Goal: Information Seeking & Learning: Learn about a topic

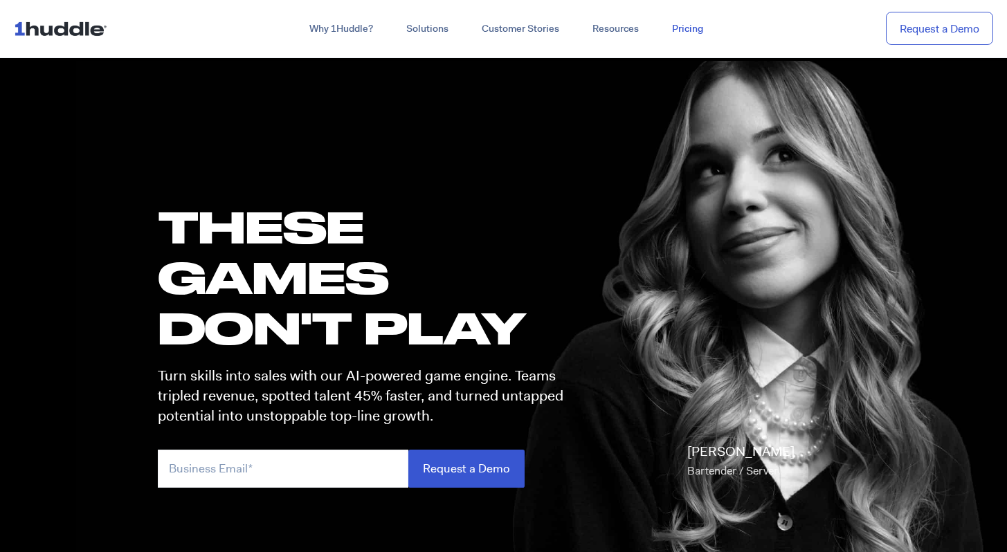
click at [686, 32] on link "Pricing" at bounding box center [687, 29] width 64 height 25
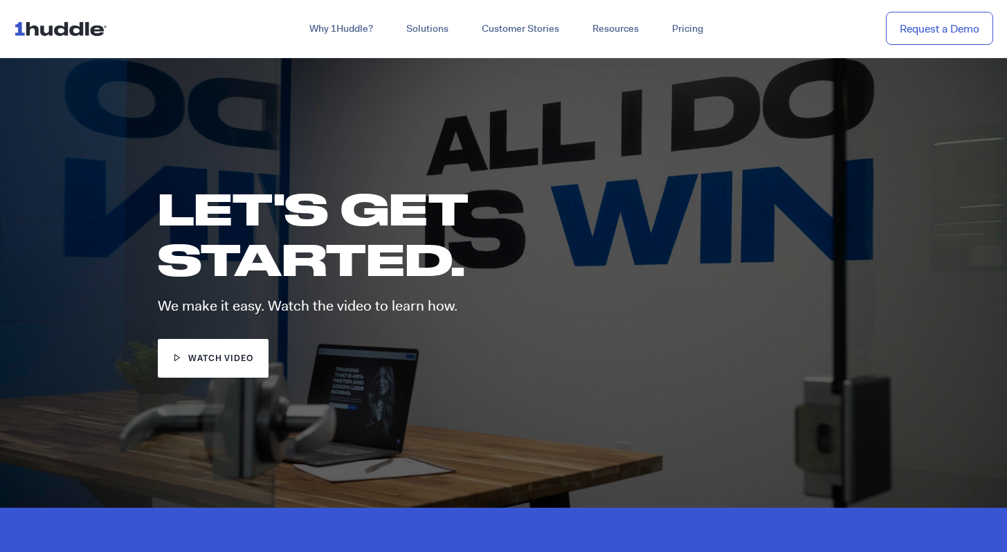
click at [206, 360] on span "watch video" at bounding box center [220, 359] width 65 height 13
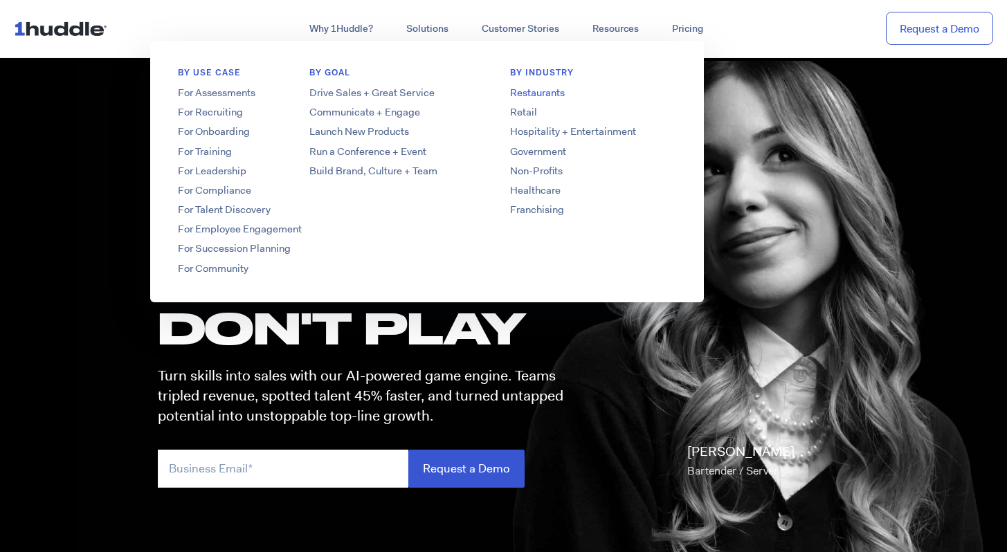
click at [550, 94] on link "Restaurants" at bounding box center [592, 93] width 221 height 15
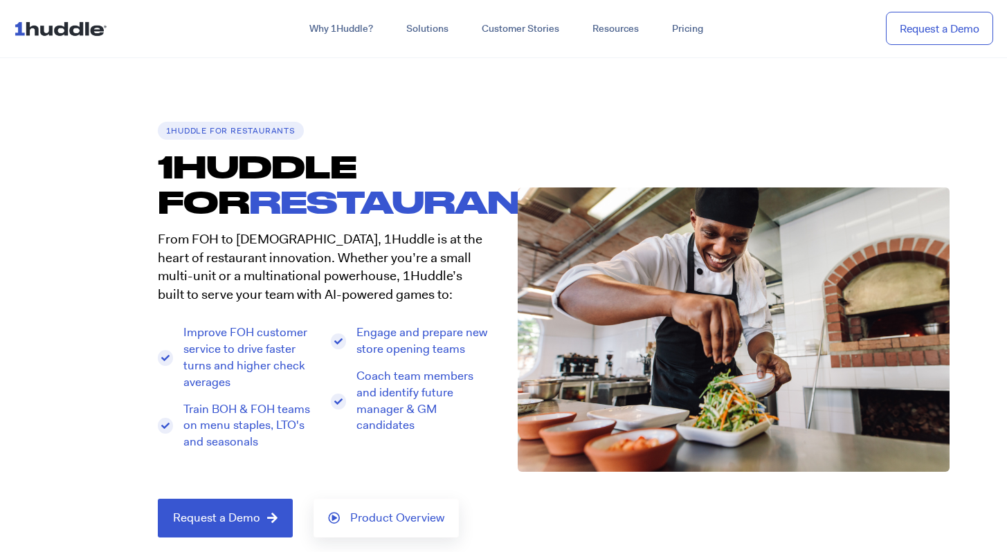
scroll to position [228, 0]
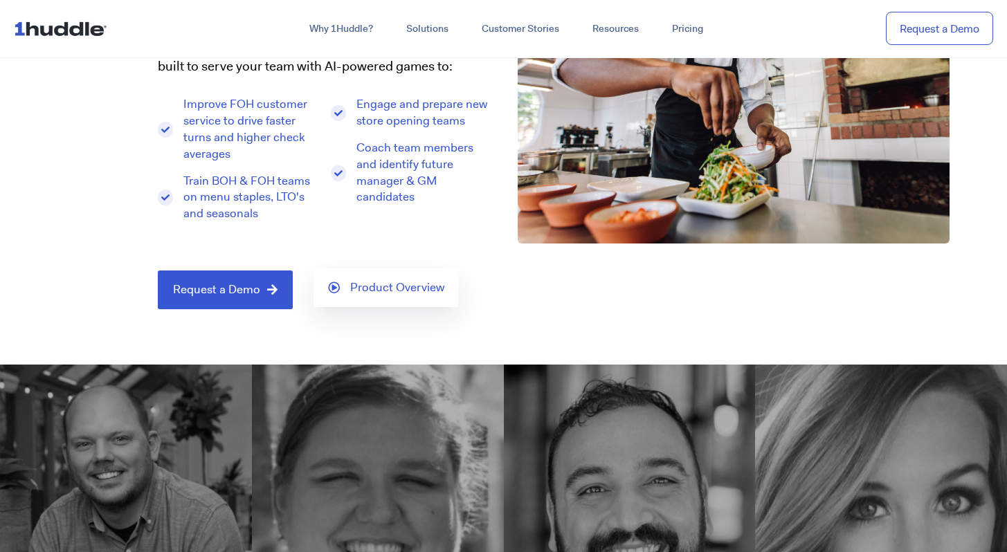
click at [369, 290] on span "Product Overview" at bounding box center [397, 288] width 94 height 12
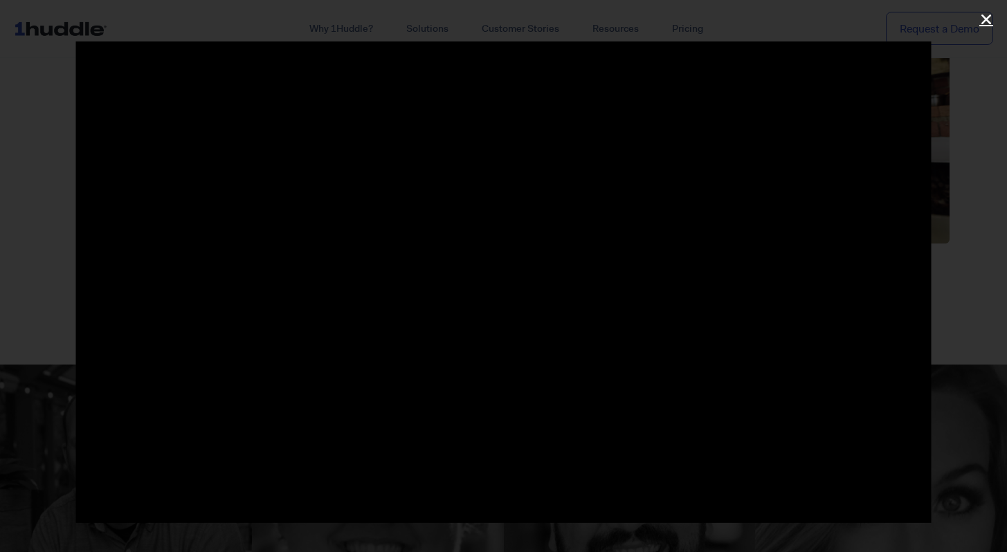
click at [984, 20] on icon "Close (Esc)" at bounding box center [986, 19] width 14 height 14
